Goal: Task Accomplishment & Management: Manage account settings

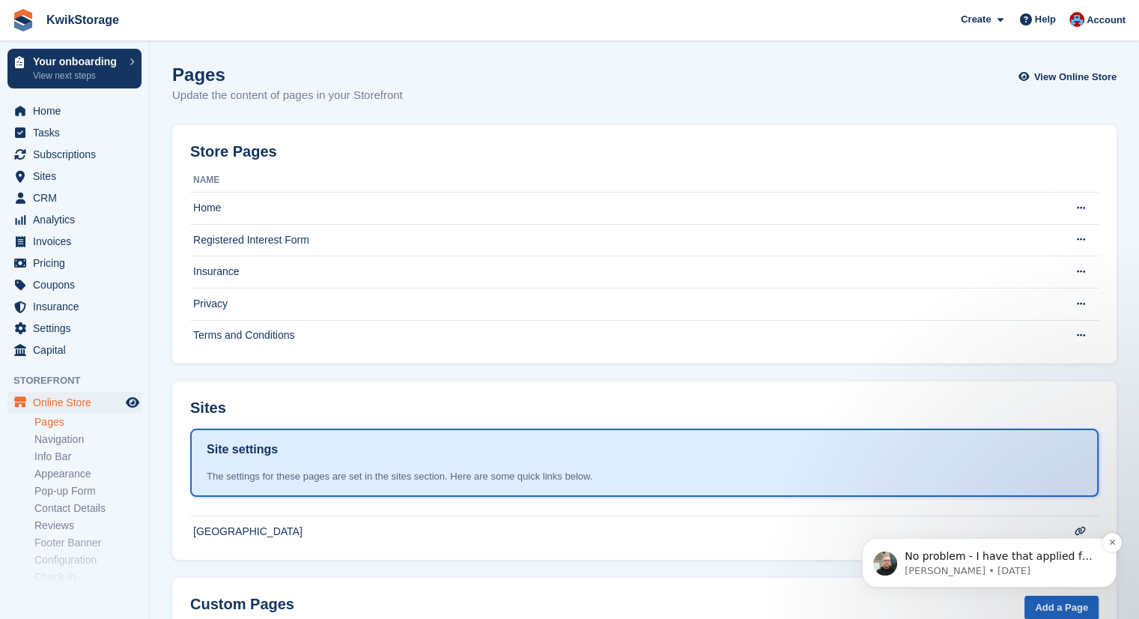
click at [1027, 571] on p "Tom • 2d ago" at bounding box center [1001, 570] width 193 height 13
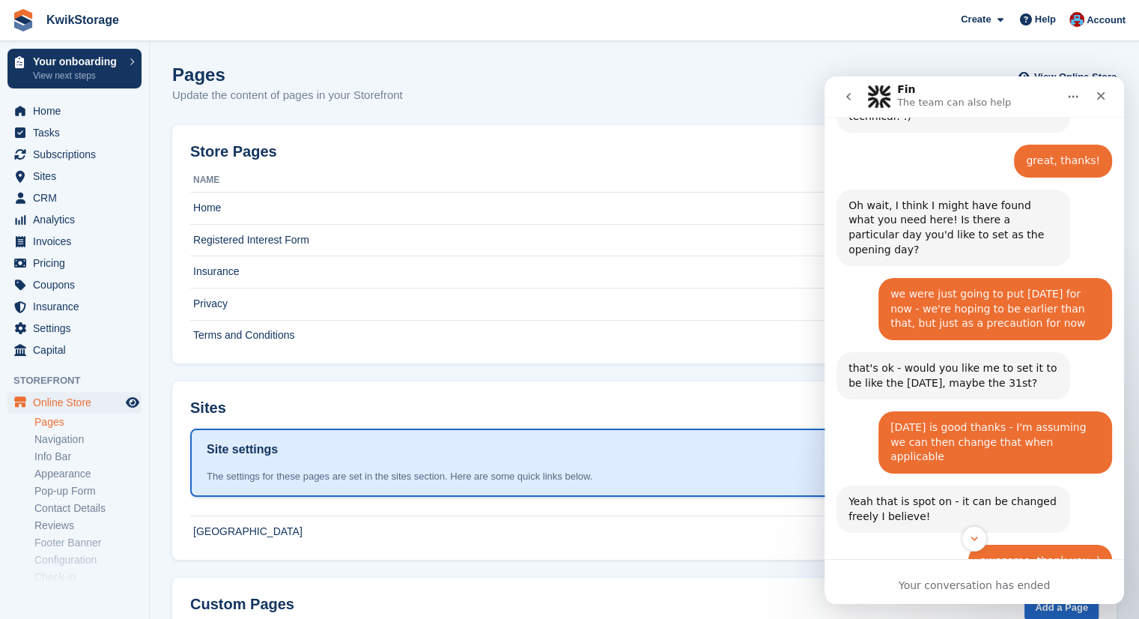
scroll to position [6212, 0]
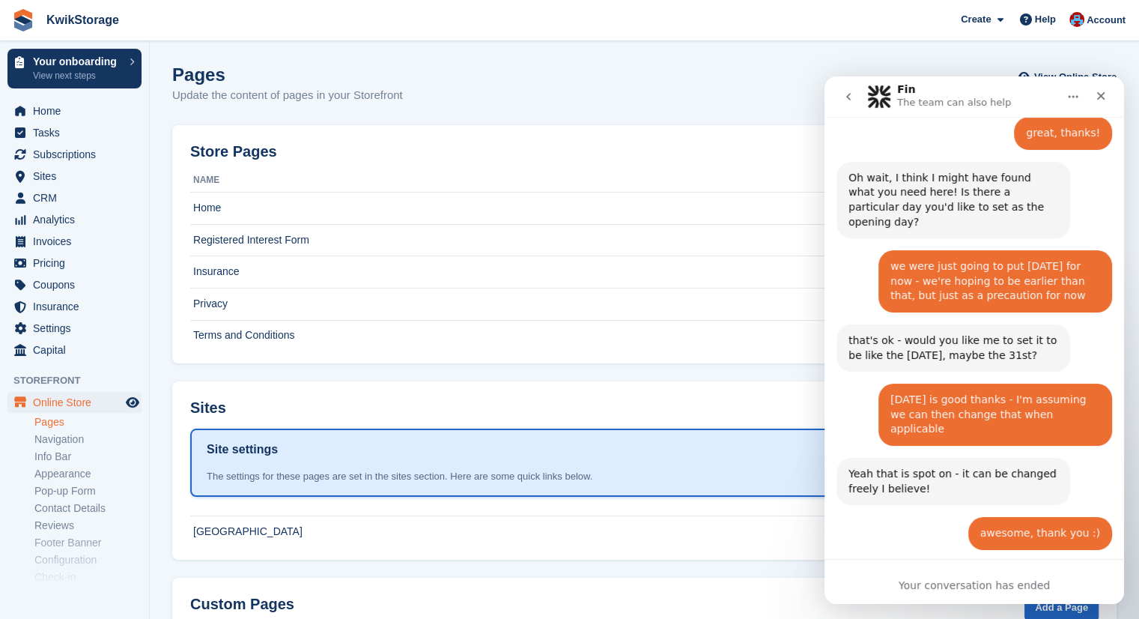
click at [1097, 95] on icon "Close" at bounding box center [1101, 96] width 12 height 12
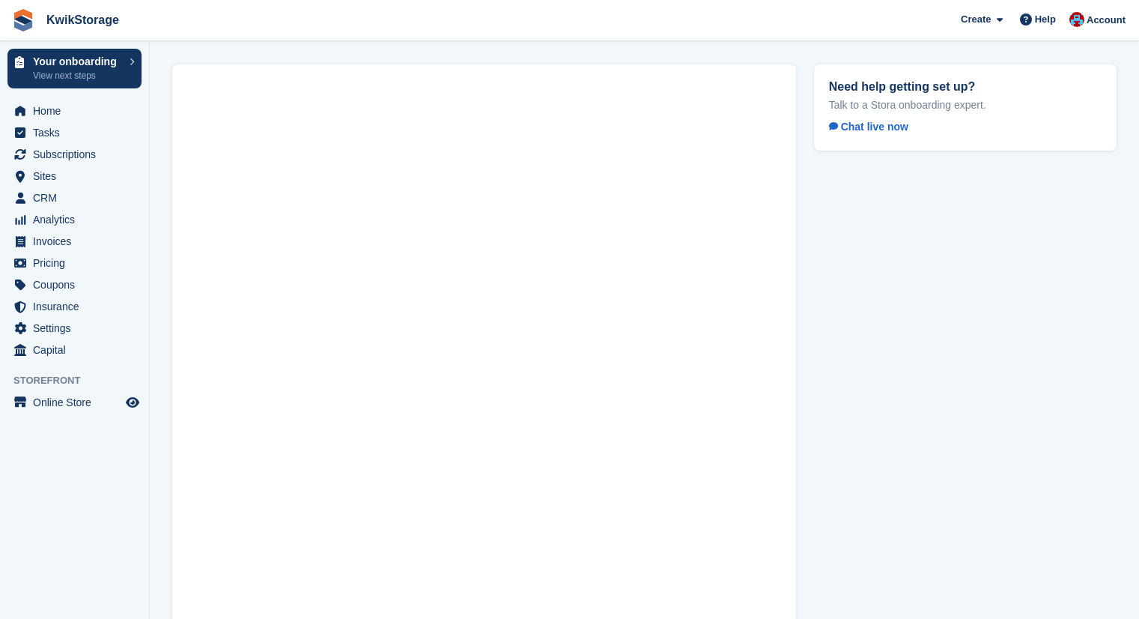
scroll to position [51, 0]
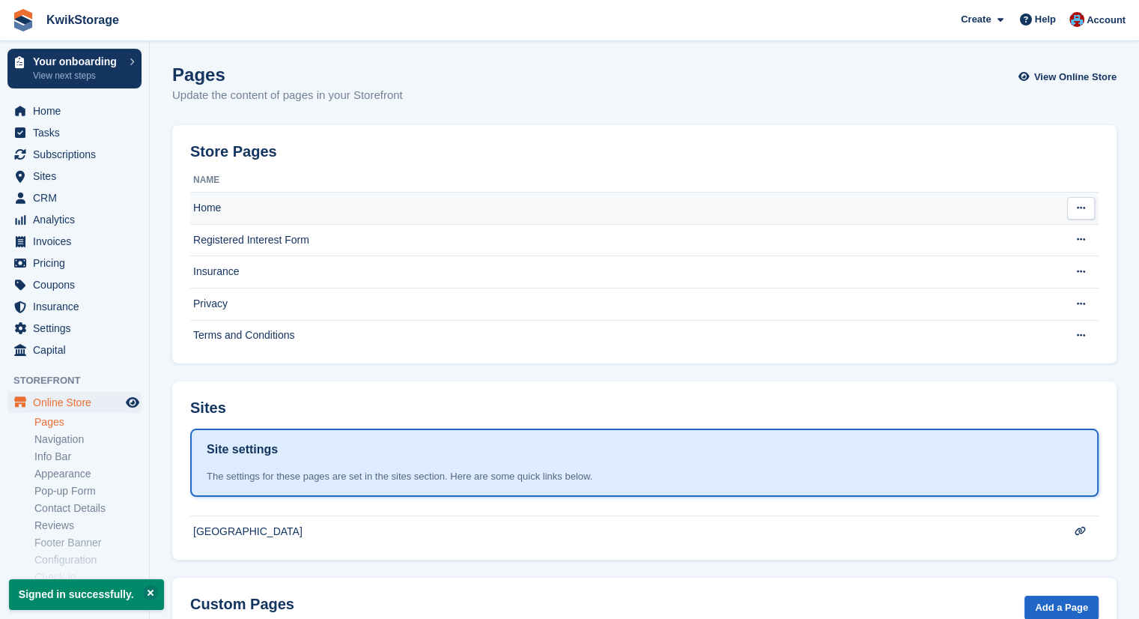
click at [284, 205] on td "Home" at bounding box center [621, 208] width 863 height 32
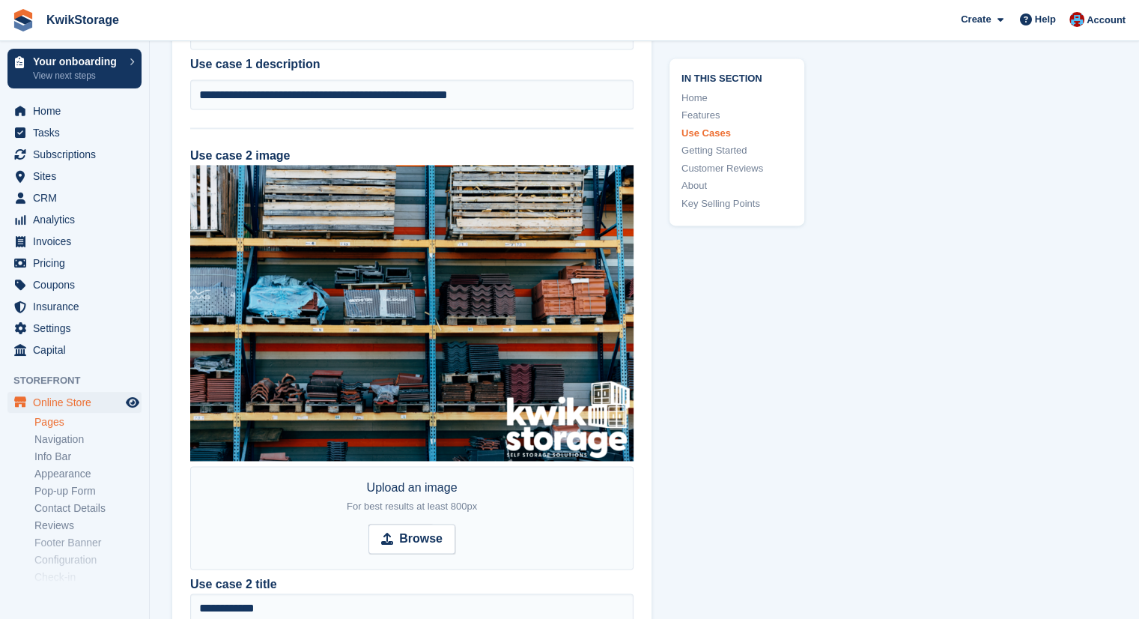
scroll to position [2247, 0]
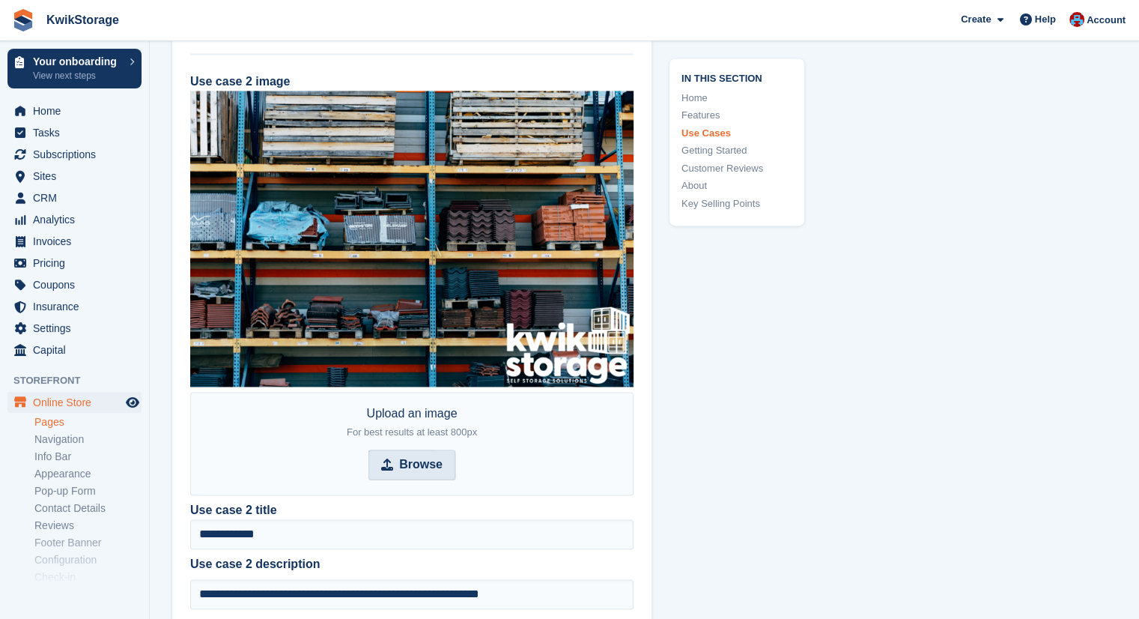
click at [415, 462] on strong "Browse" at bounding box center [420, 464] width 43 height 18
click at [415, 462] on input "Browse" at bounding box center [412, 464] width 87 height 30
type input "**********"
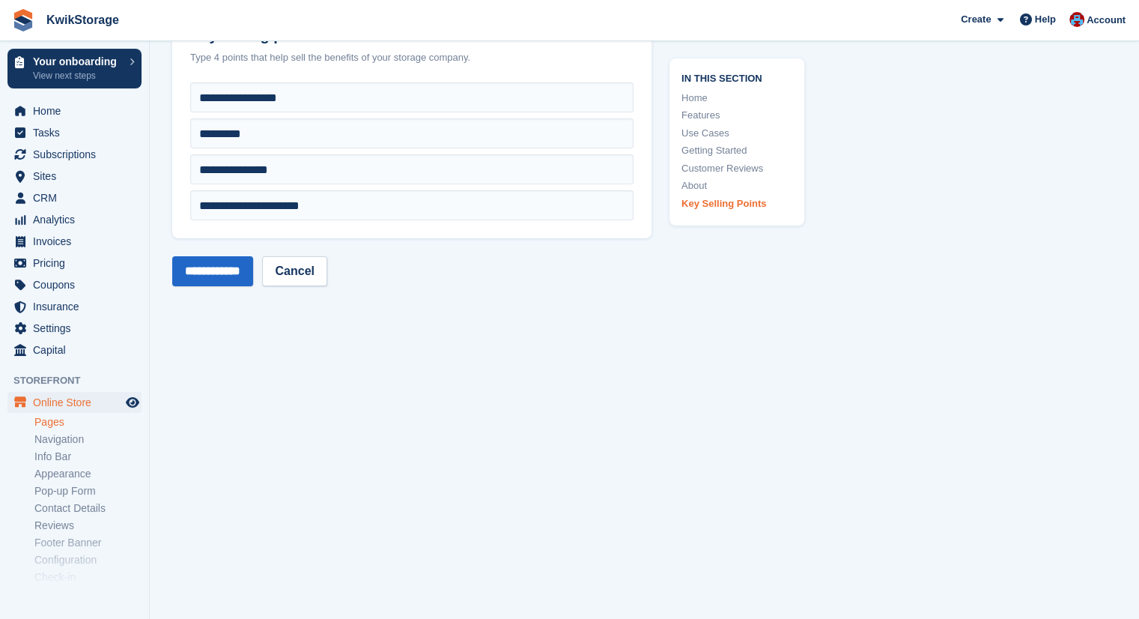
scroll to position [5047, 0]
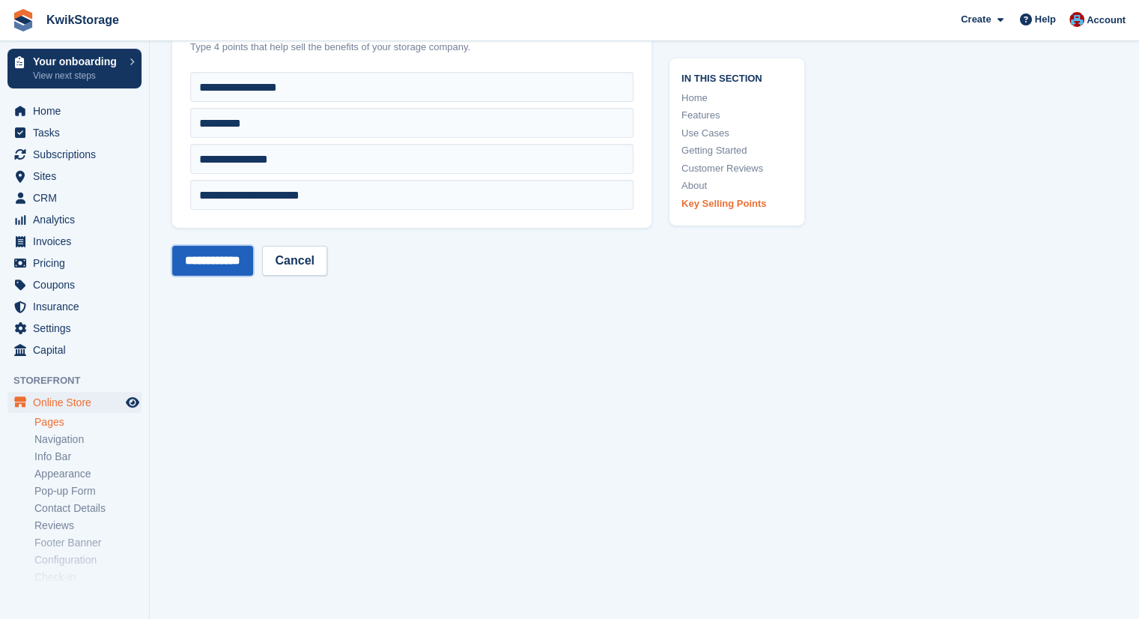
click at [235, 246] on input "**********" at bounding box center [212, 261] width 81 height 30
